Goal: Browse casually

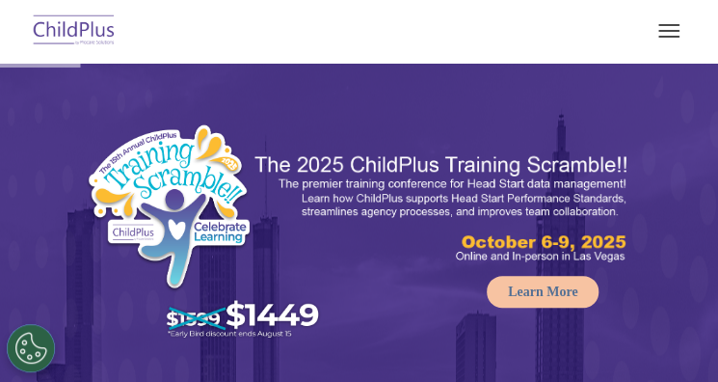
select select "MEDIUM"
click at [669, 27] on button "button" at bounding box center [669, 30] width 40 height 31
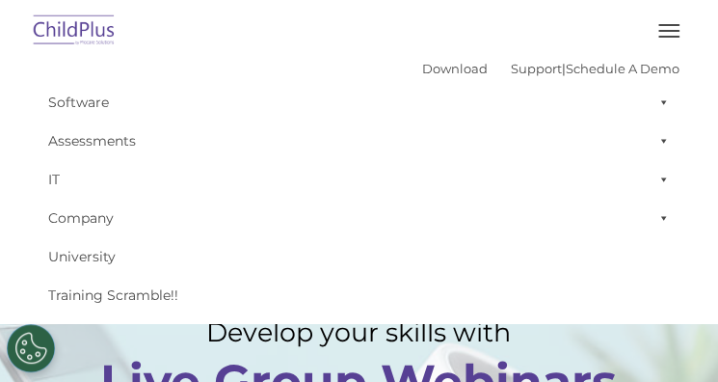
drag, startPoint x: 705, startPoint y: 0, endPoint x: 201, endPoint y: 62, distance: 506.9
click at [201, 62] on div "Download Support | Schedule A Demo  MENU MENU Software ChildPlus: The original…" at bounding box center [359, 184] width 670 height 260
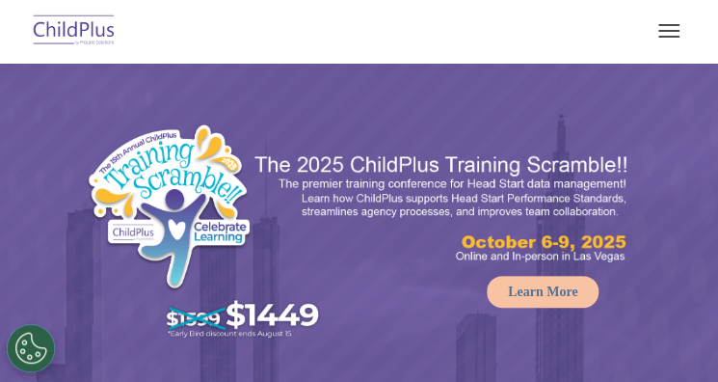
select select "MEDIUM"
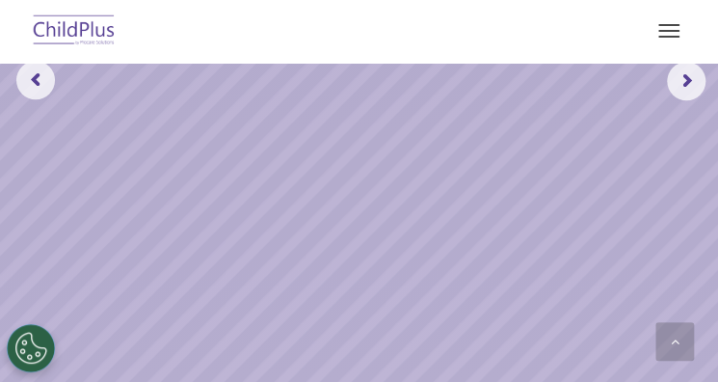
scroll to position [488, 0]
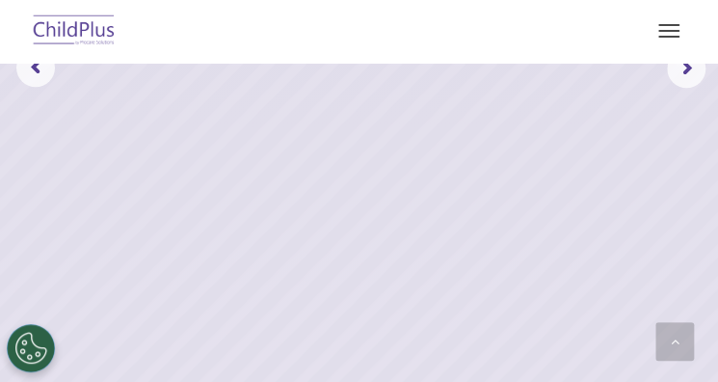
click at [688, 62] on nav "Download Support | Schedule A Demo  MENU MENU Software ChildPlus: The original…" at bounding box center [359, 31] width 718 height 63
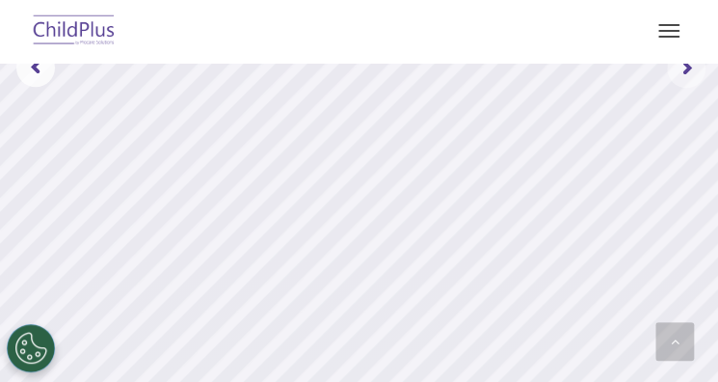
click at [681, 67] on rs-arrow at bounding box center [686, 68] width 39 height 39
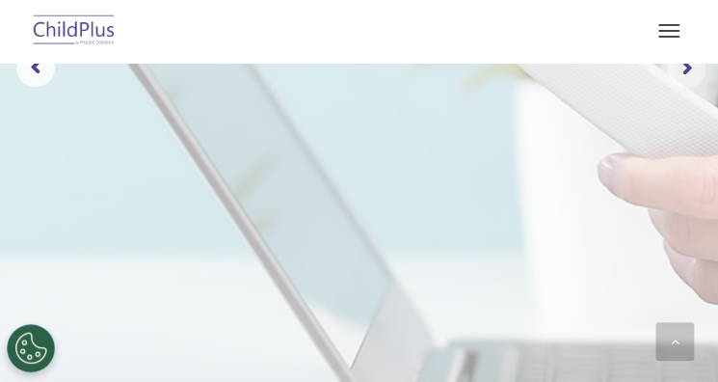
click at [681, 67] on rs-arrow at bounding box center [686, 68] width 39 height 39
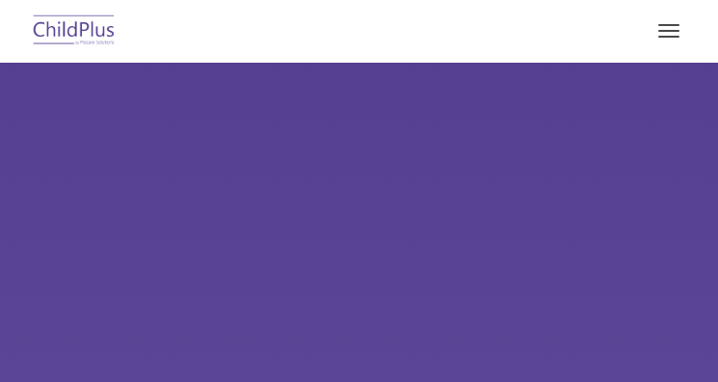
scroll to position [493, 0]
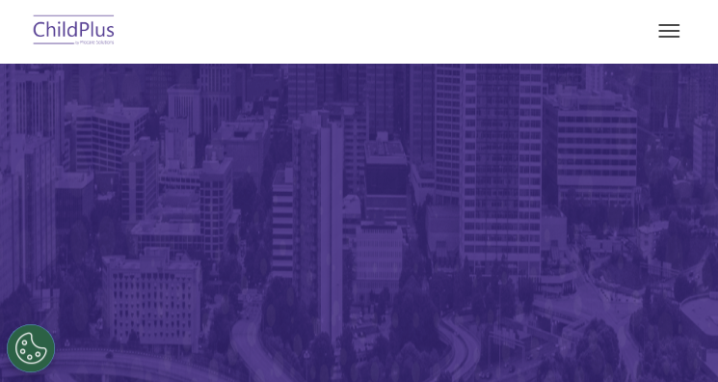
select select "MEDIUM"
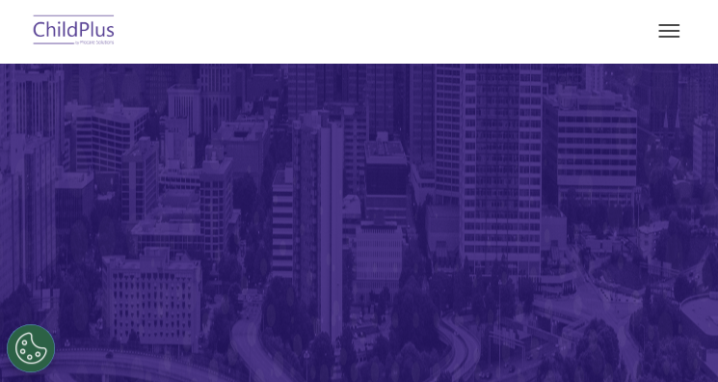
scroll to position [488, 0]
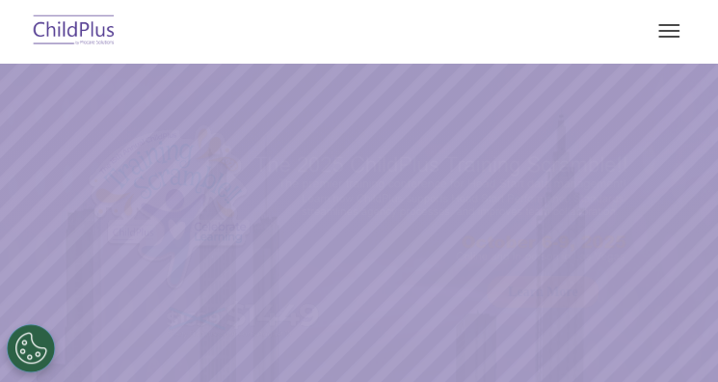
select select "MEDIUM"
